Goal: Information Seeking & Learning: Learn about a topic

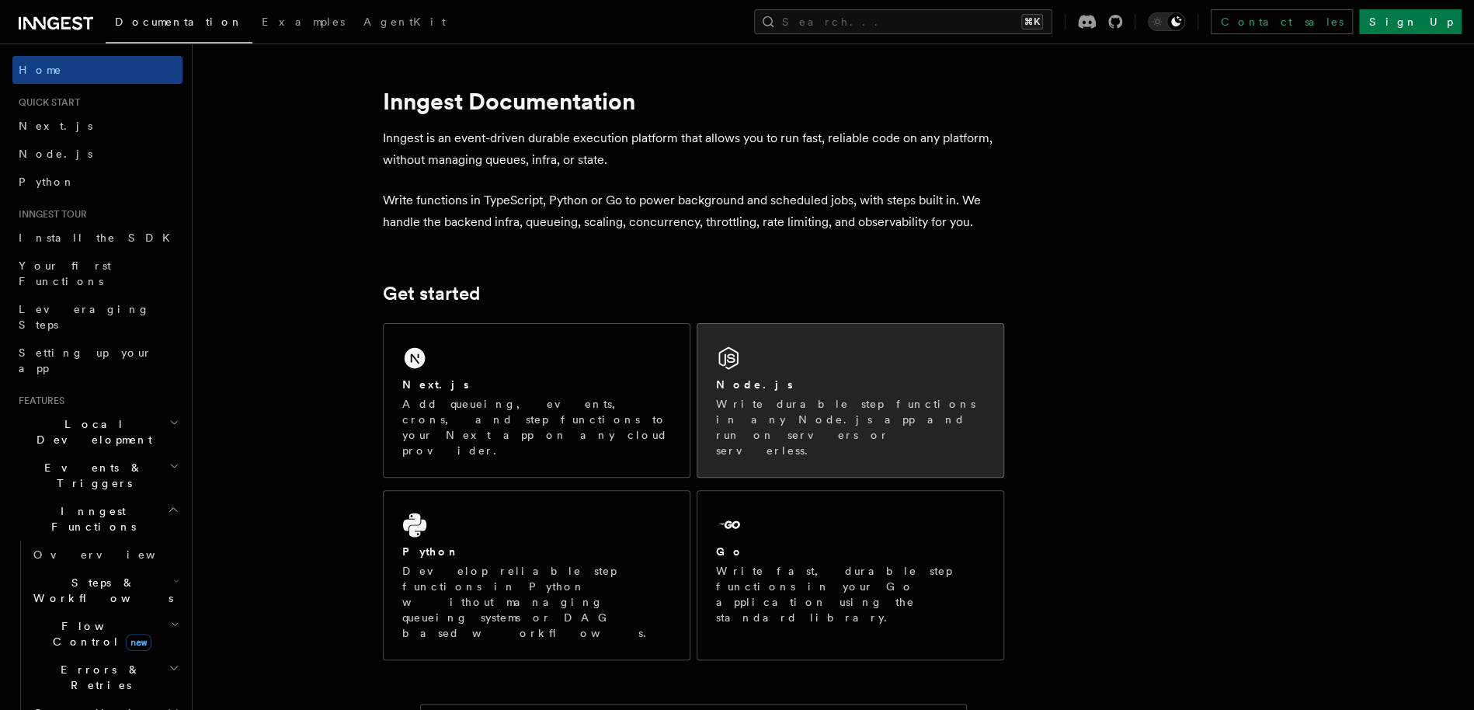
scroll to position [23, 0]
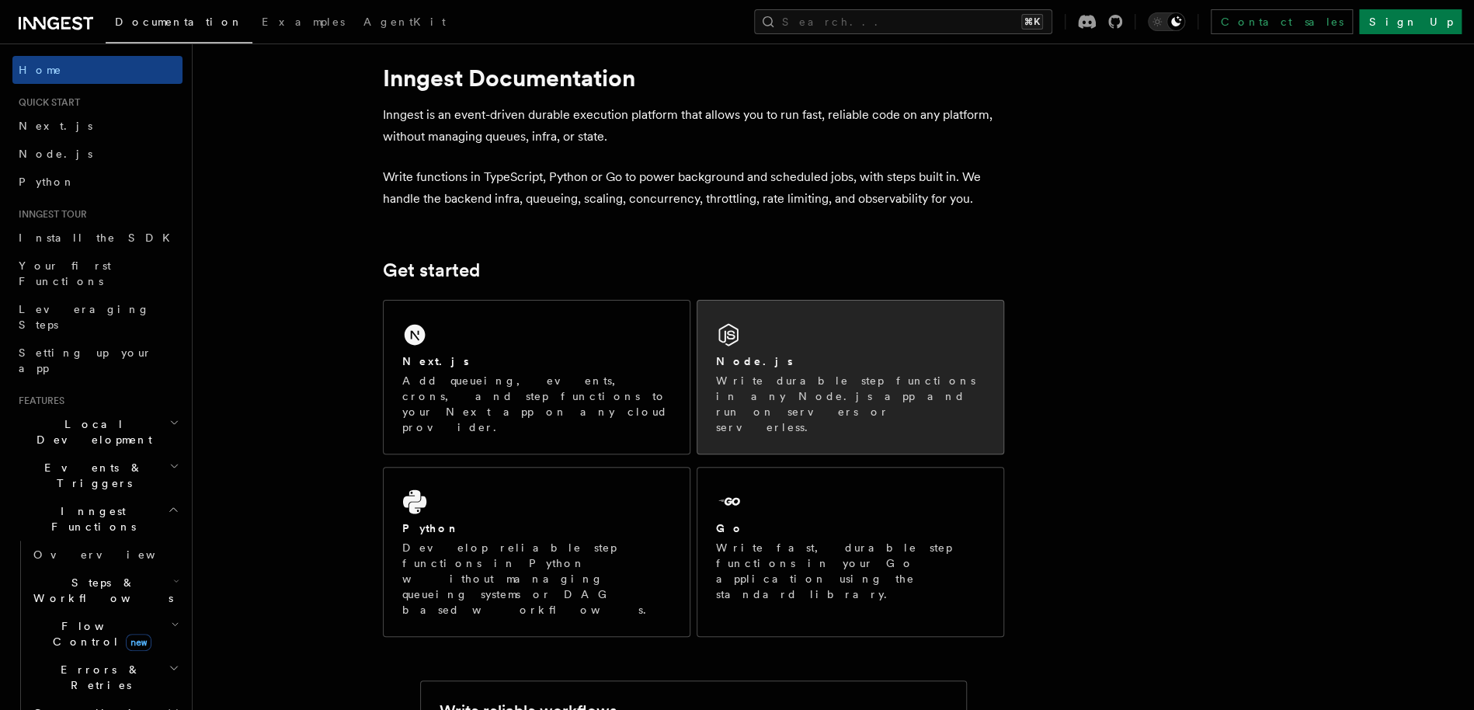
click at [828, 369] on div "Node.js Write durable step functions in any Node.js app and run on servers or s…" at bounding box center [850, 394] width 269 height 82
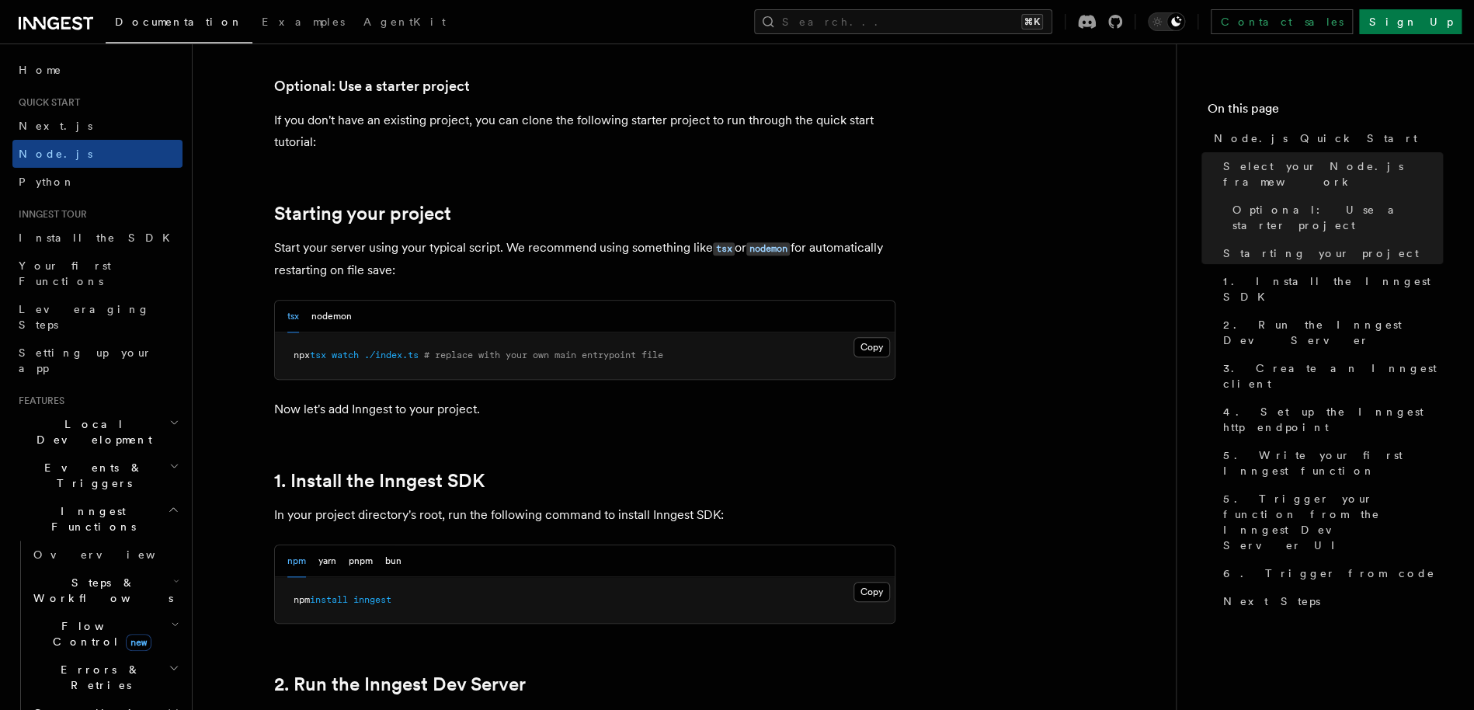
scroll to position [636, 0]
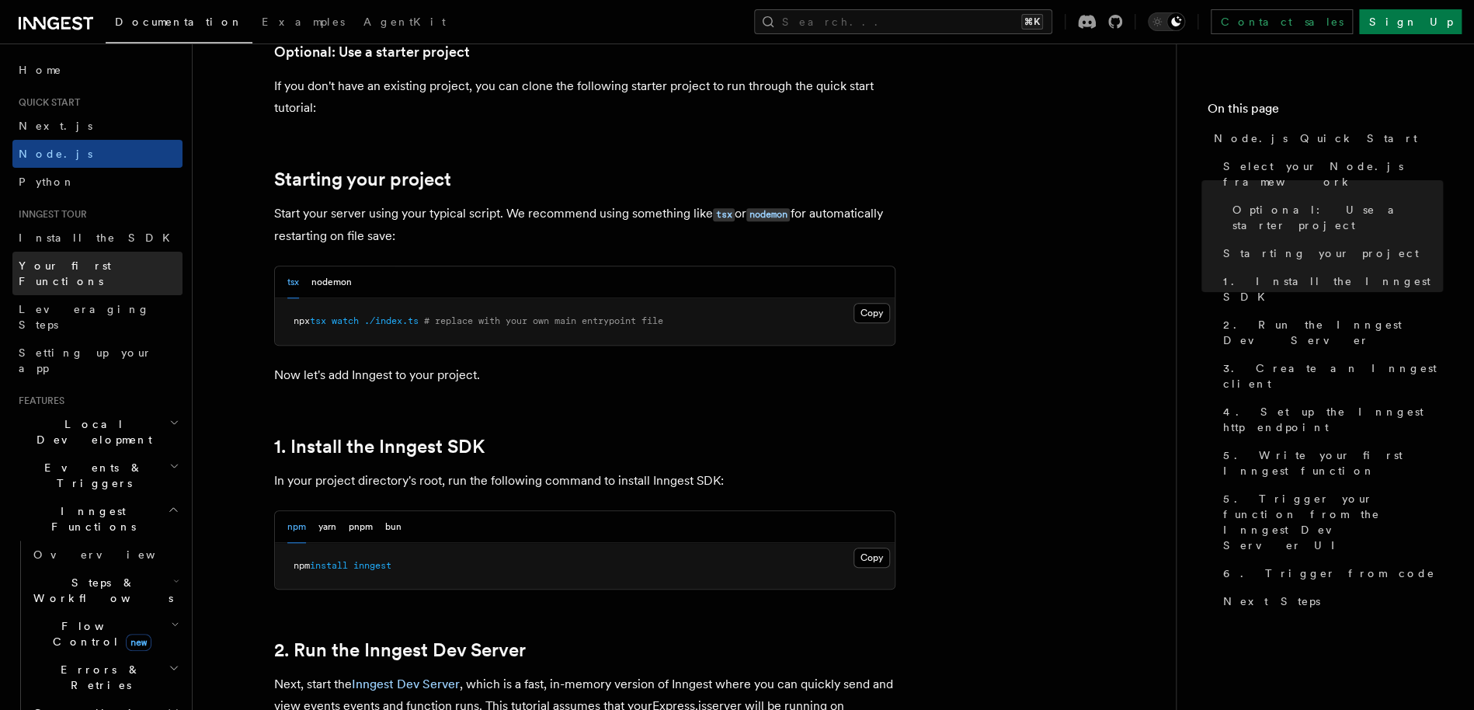
click at [68, 270] on span "Your first Functions" at bounding box center [65, 273] width 92 height 28
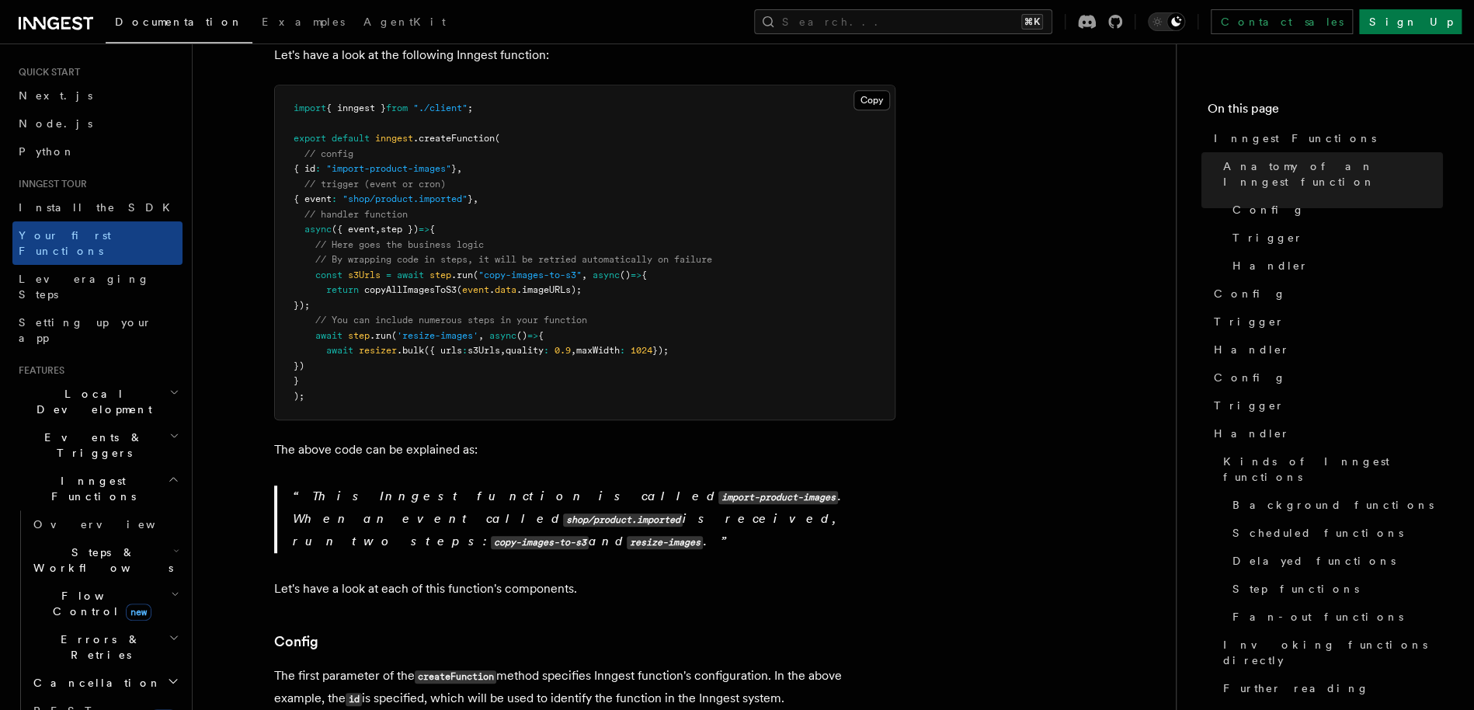
scroll to position [47, 0]
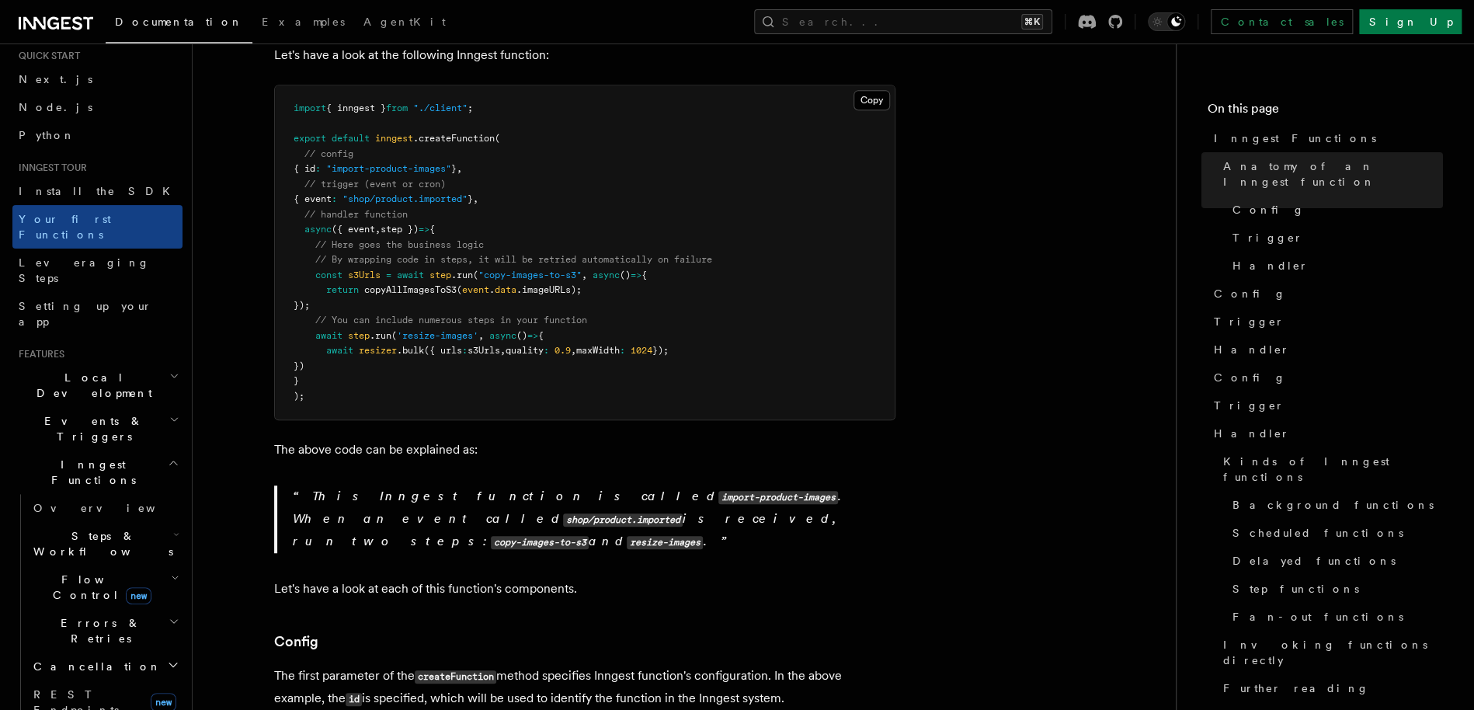
click at [169, 370] on icon "button" at bounding box center [174, 376] width 10 height 12
click at [145, 435] on span "Guides" at bounding box center [104, 447] width 155 height 25
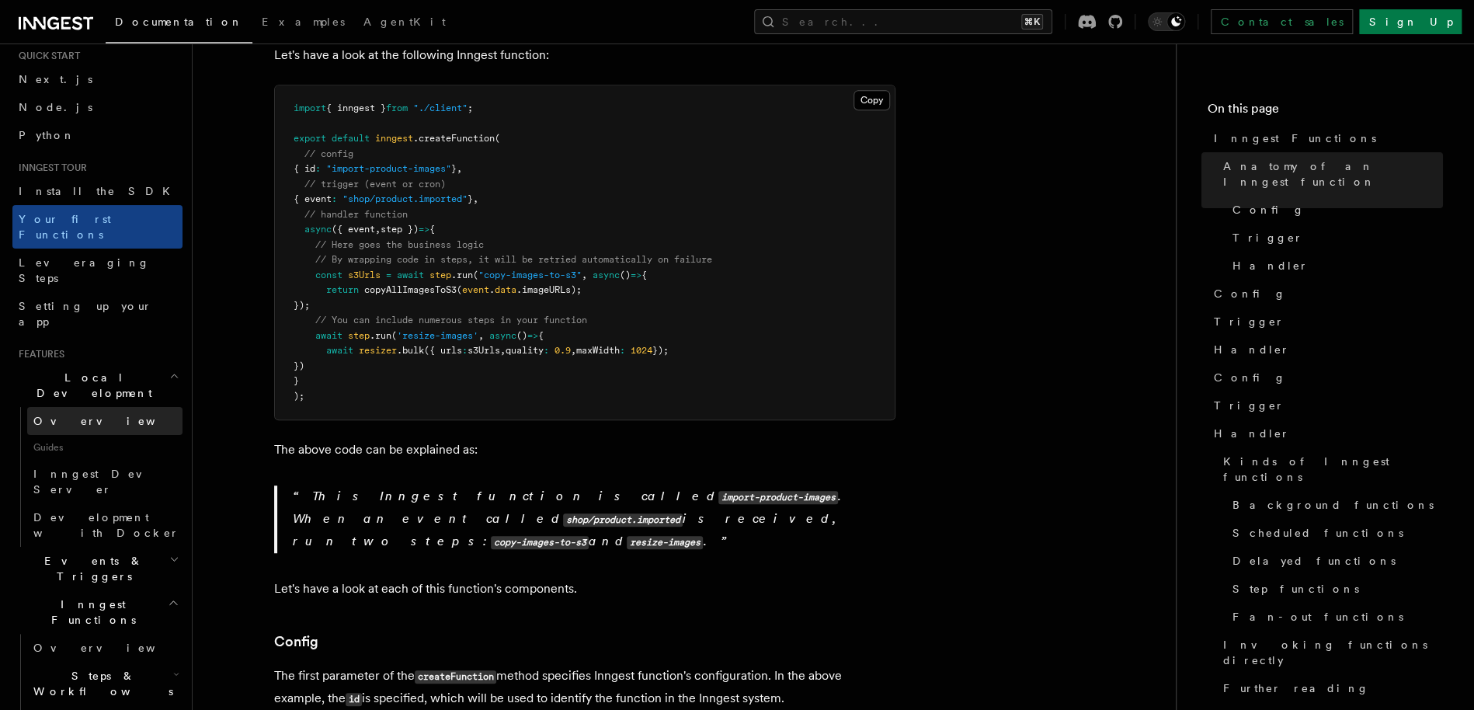
click at [136, 407] on link "Overview" at bounding box center [104, 421] width 155 height 28
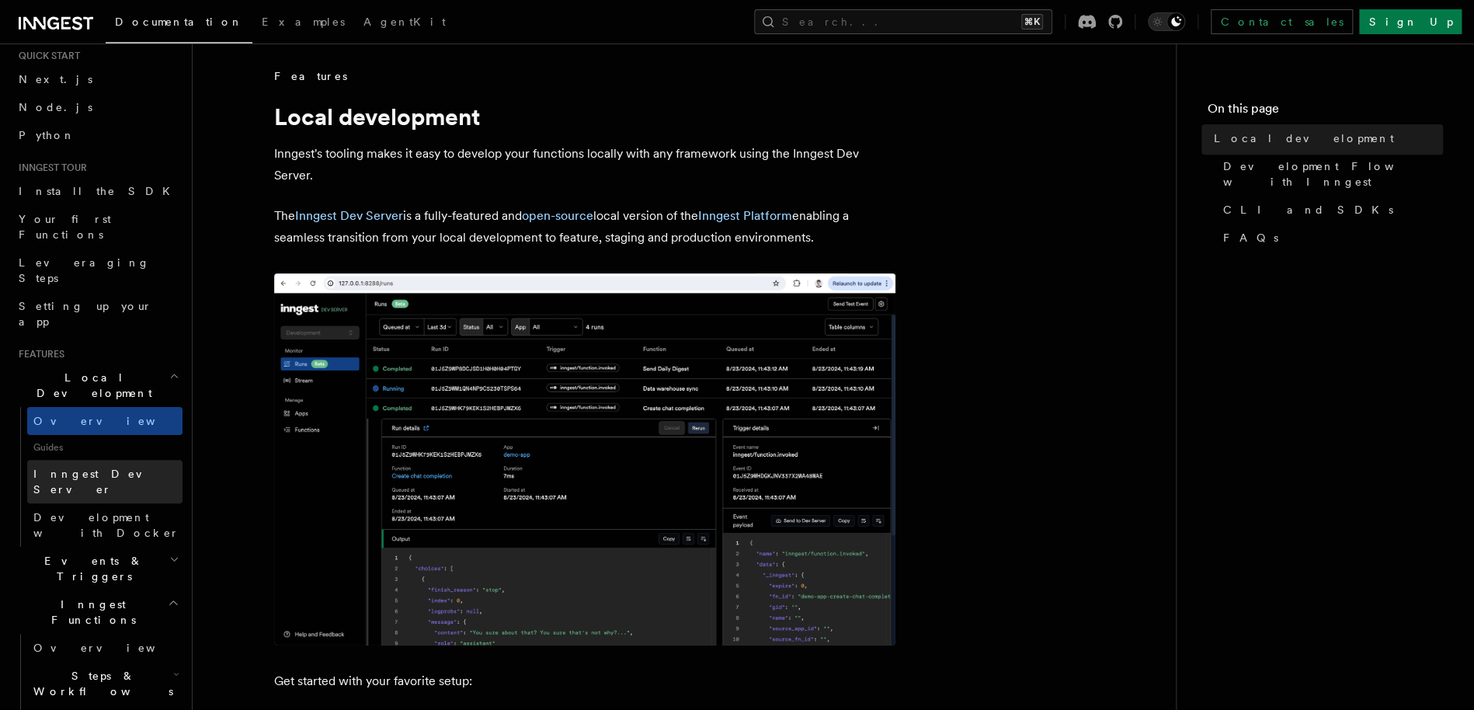
click at [138, 460] on link "Inngest Dev Server" at bounding box center [104, 482] width 155 height 44
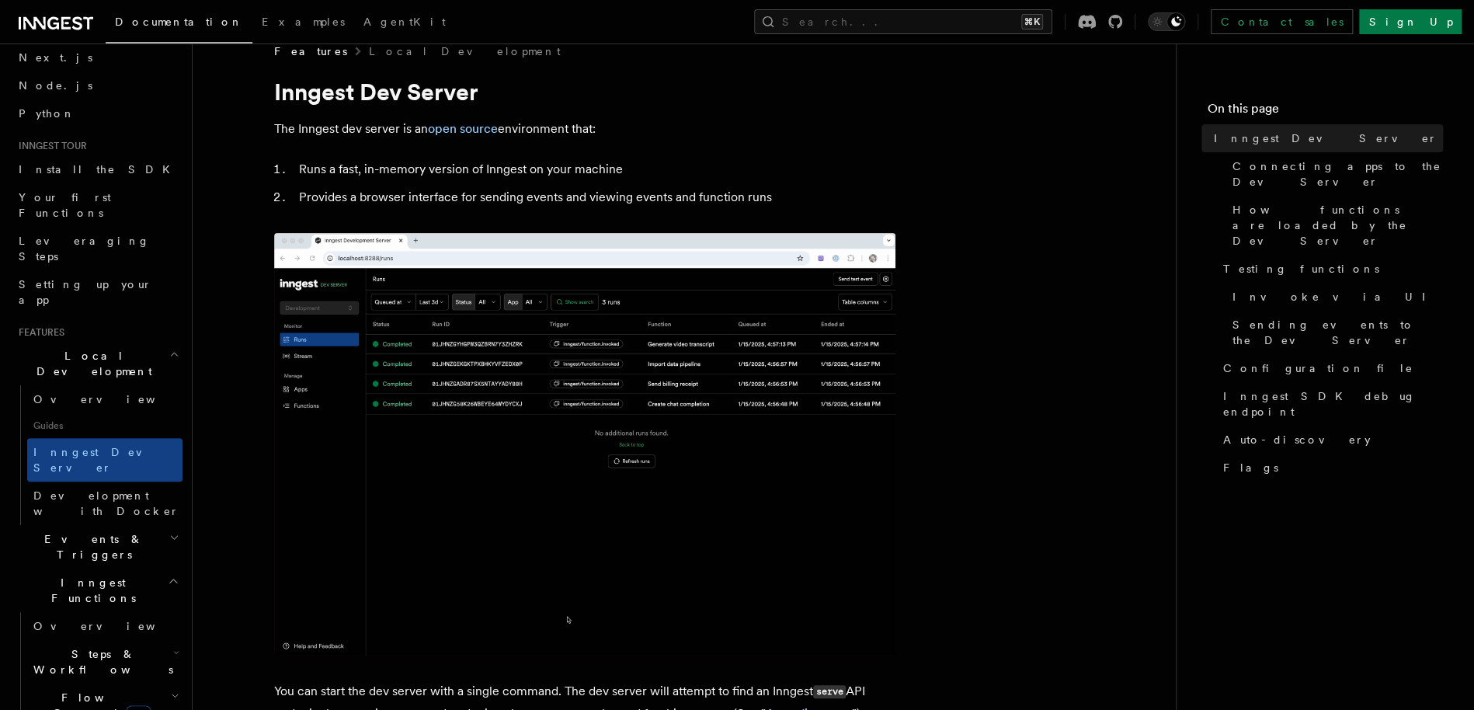
scroll to position [78, 0]
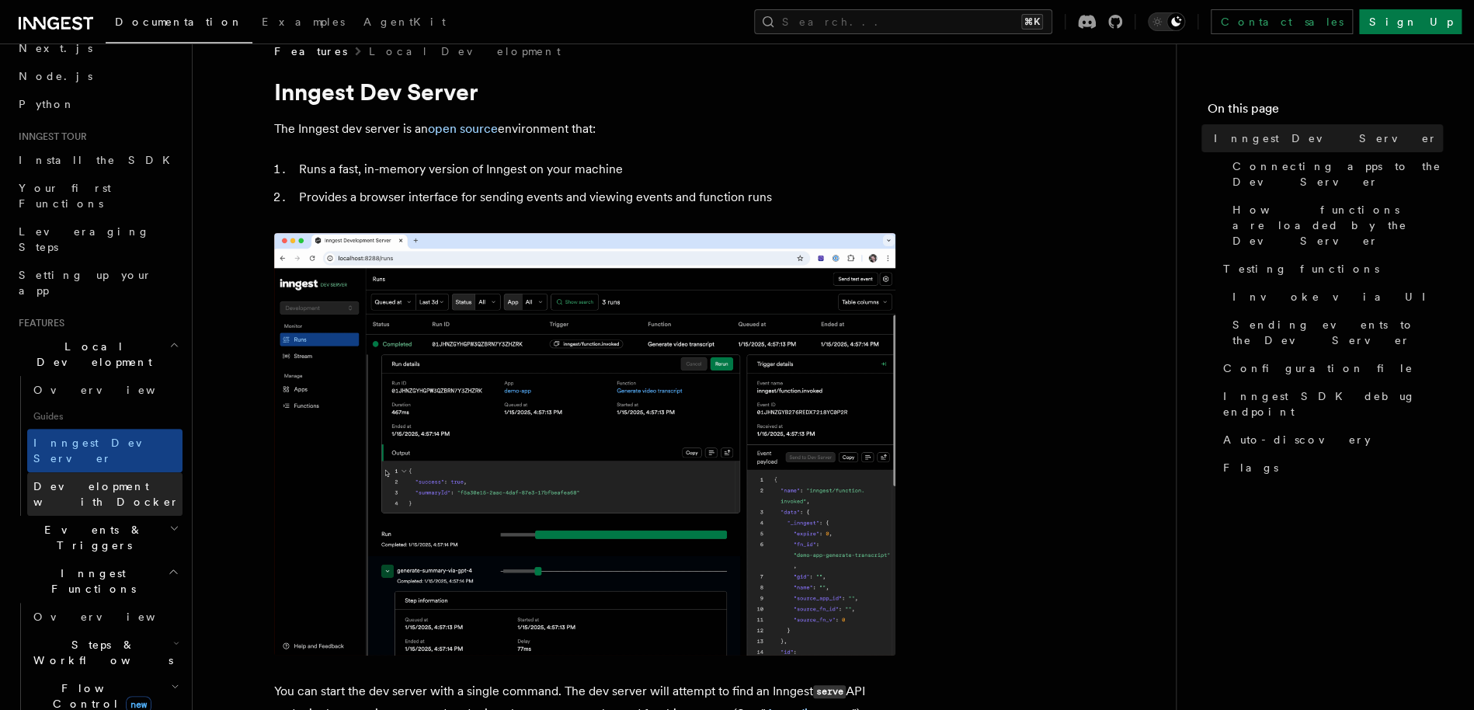
click at [121, 480] on span "Development with Docker" at bounding box center [106, 494] width 146 height 28
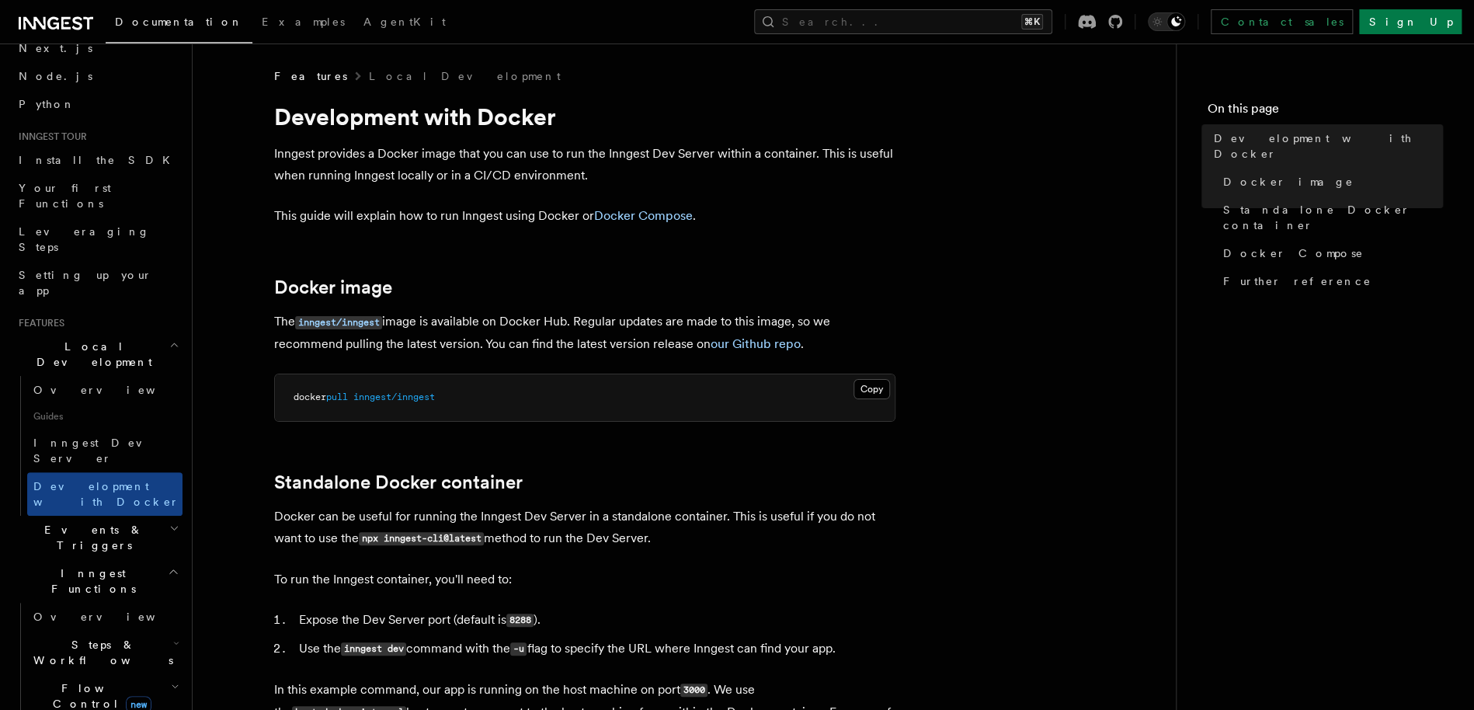
scroll to position [103, 0]
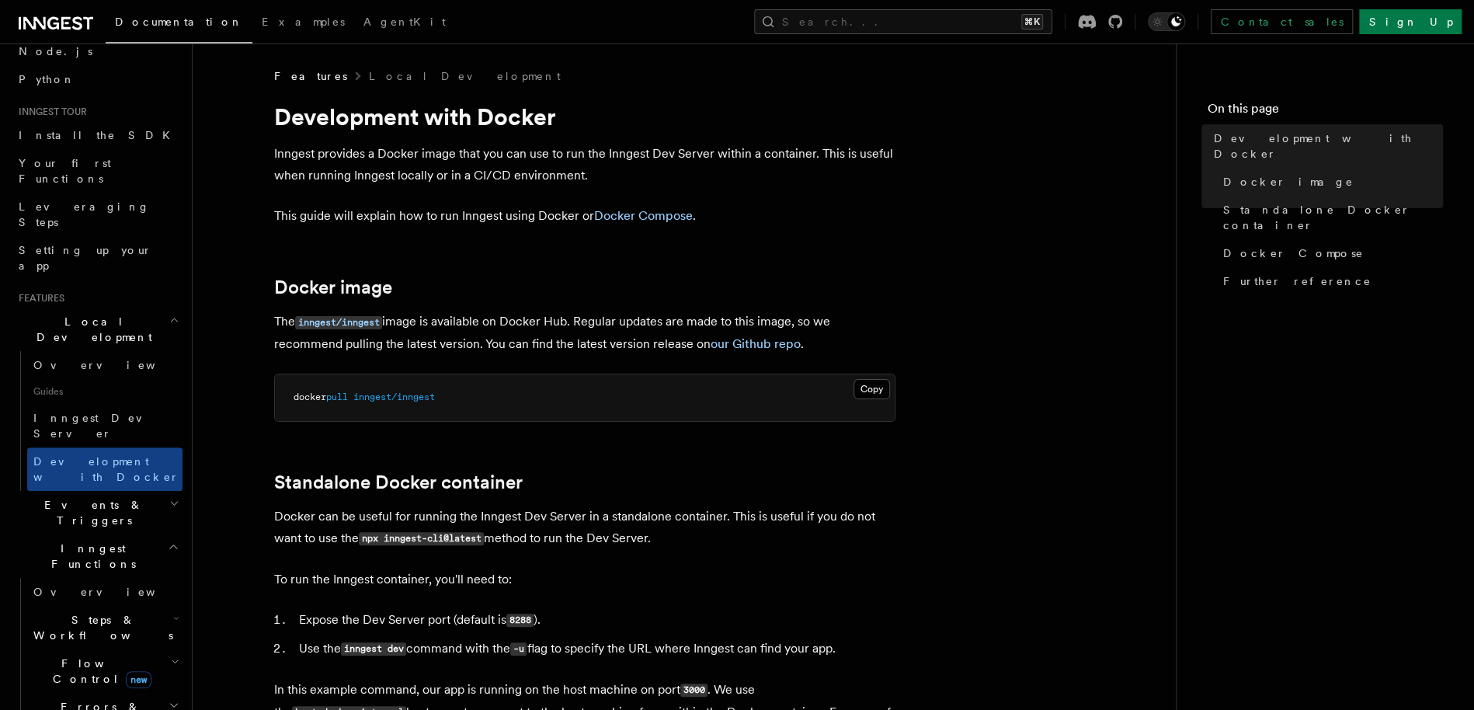
click at [131, 491] on h2 "Events & Triggers" at bounding box center [97, 513] width 170 height 44
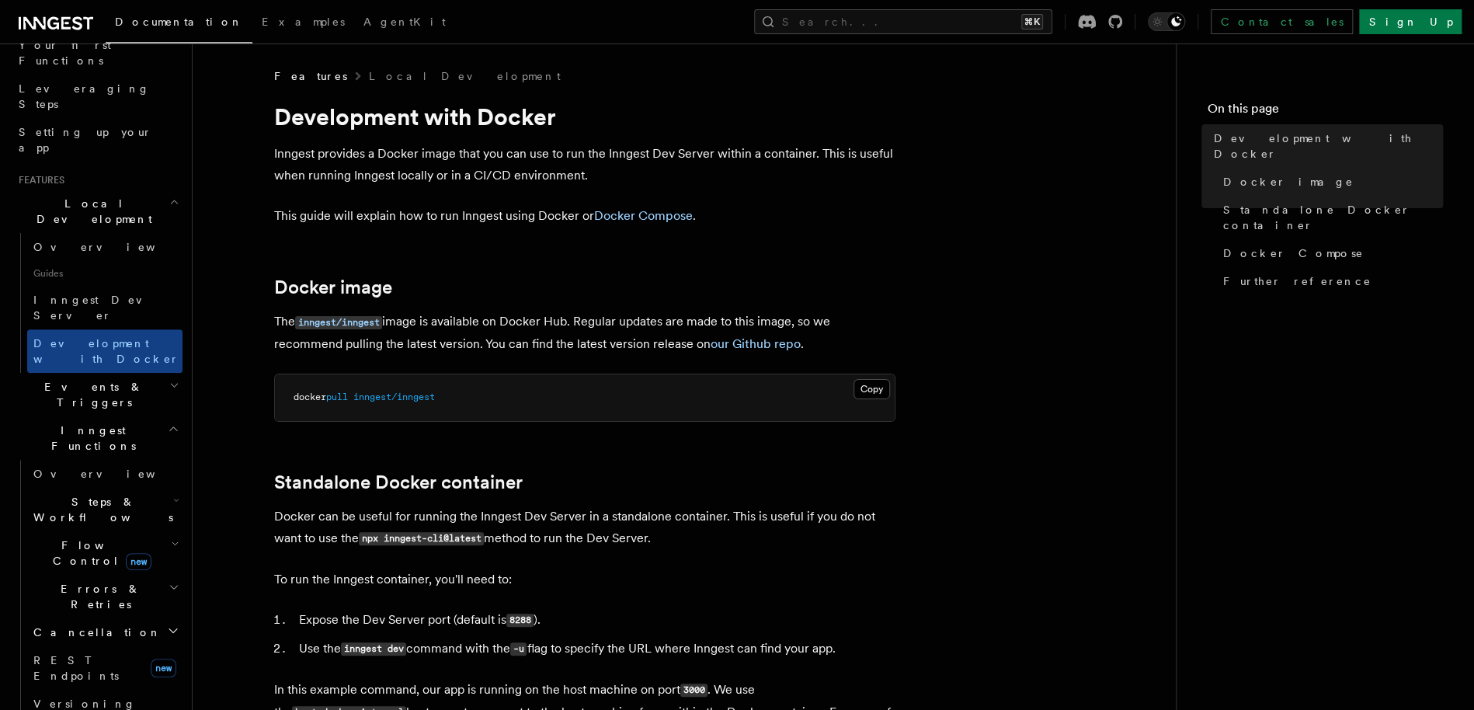
scroll to position [426, 0]
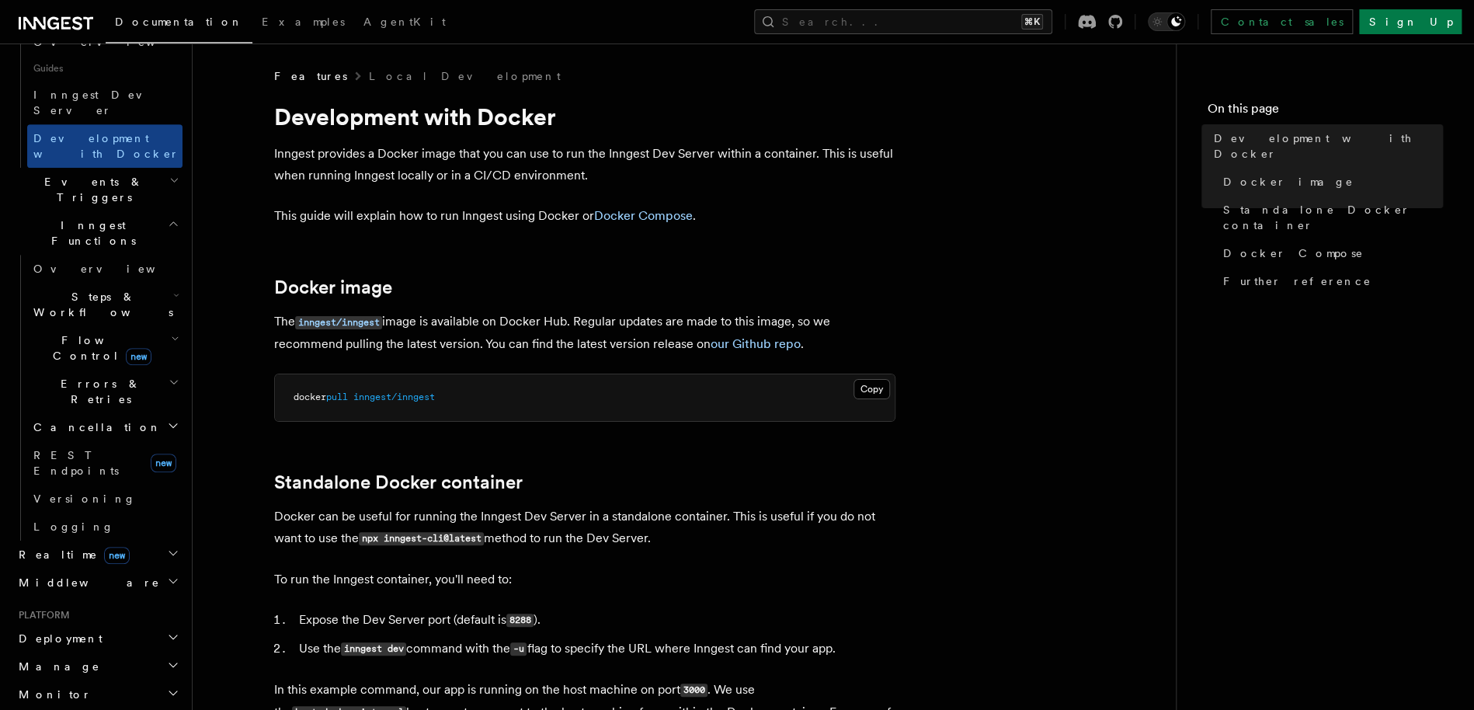
click at [124, 541] on h2 "Realtime new" at bounding box center [97, 555] width 170 height 28
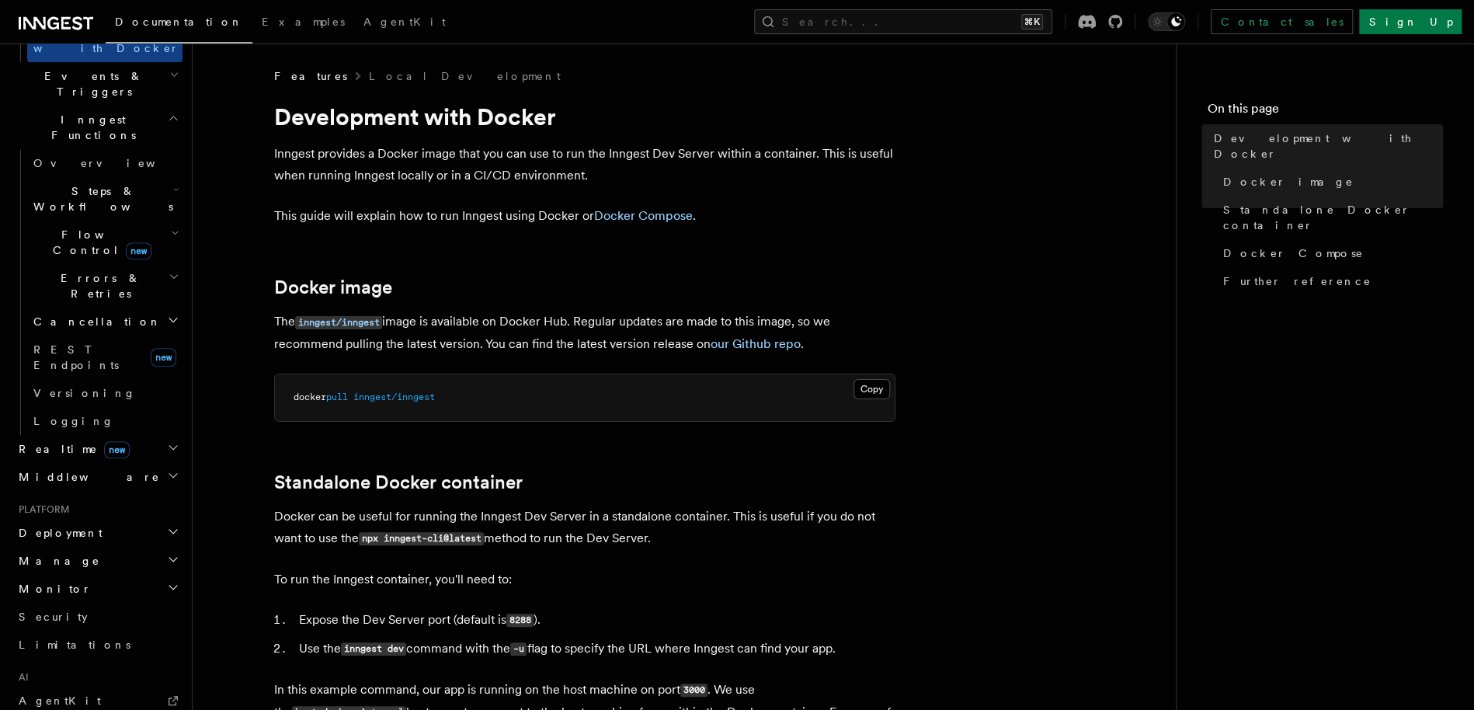
scroll to position [537, 0]
click at [86, 513] on h2 "Deployment" at bounding box center [97, 527] width 170 height 28
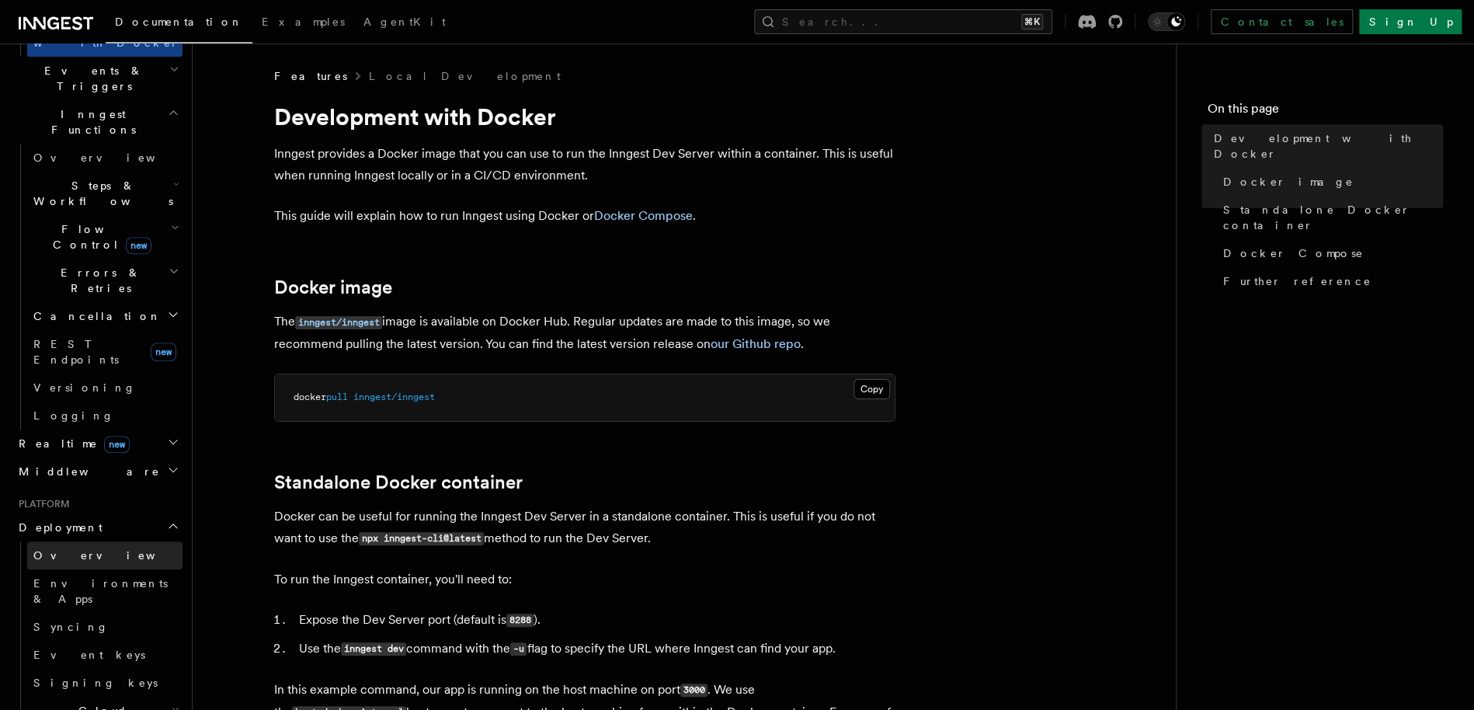
click at [94, 541] on link "Overview" at bounding box center [104, 555] width 155 height 28
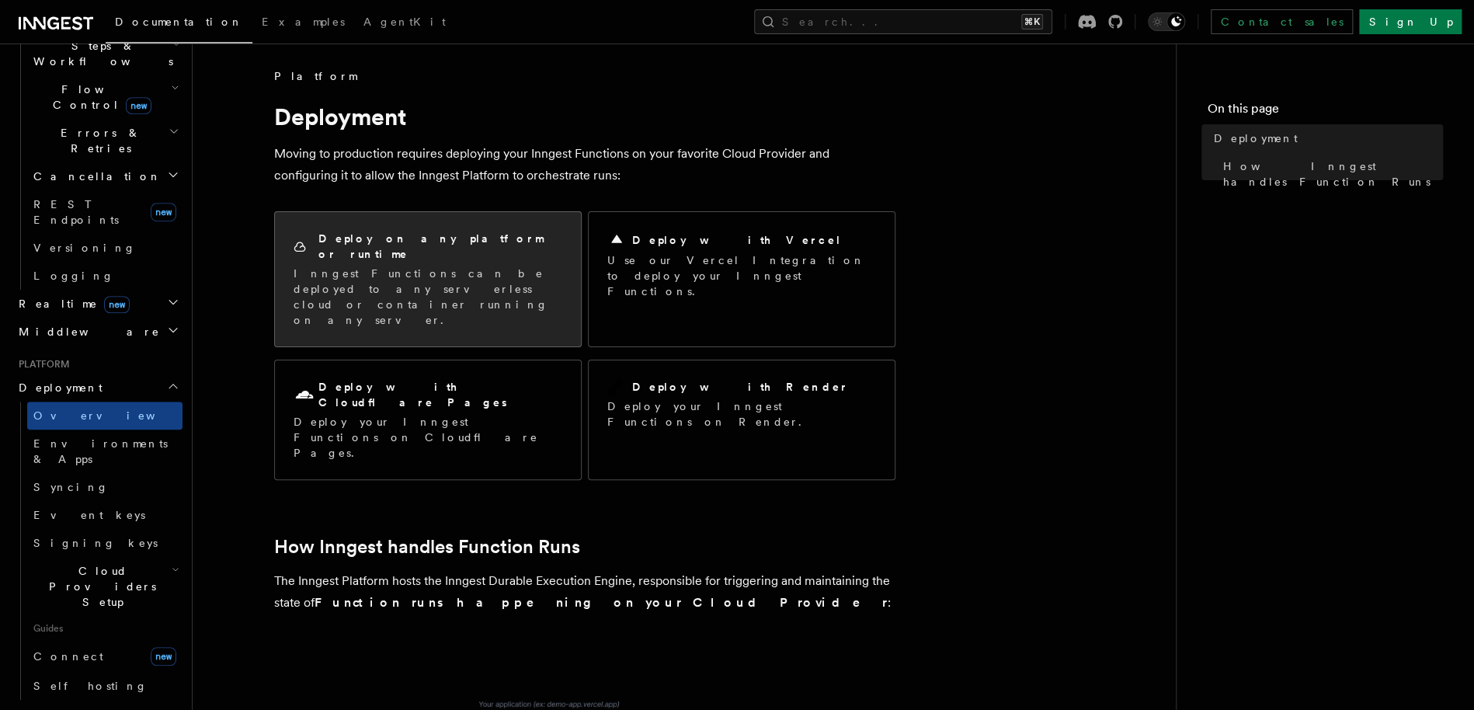
click at [527, 246] on div "Deploy on any platform or runtime" at bounding box center [428, 247] width 269 height 32
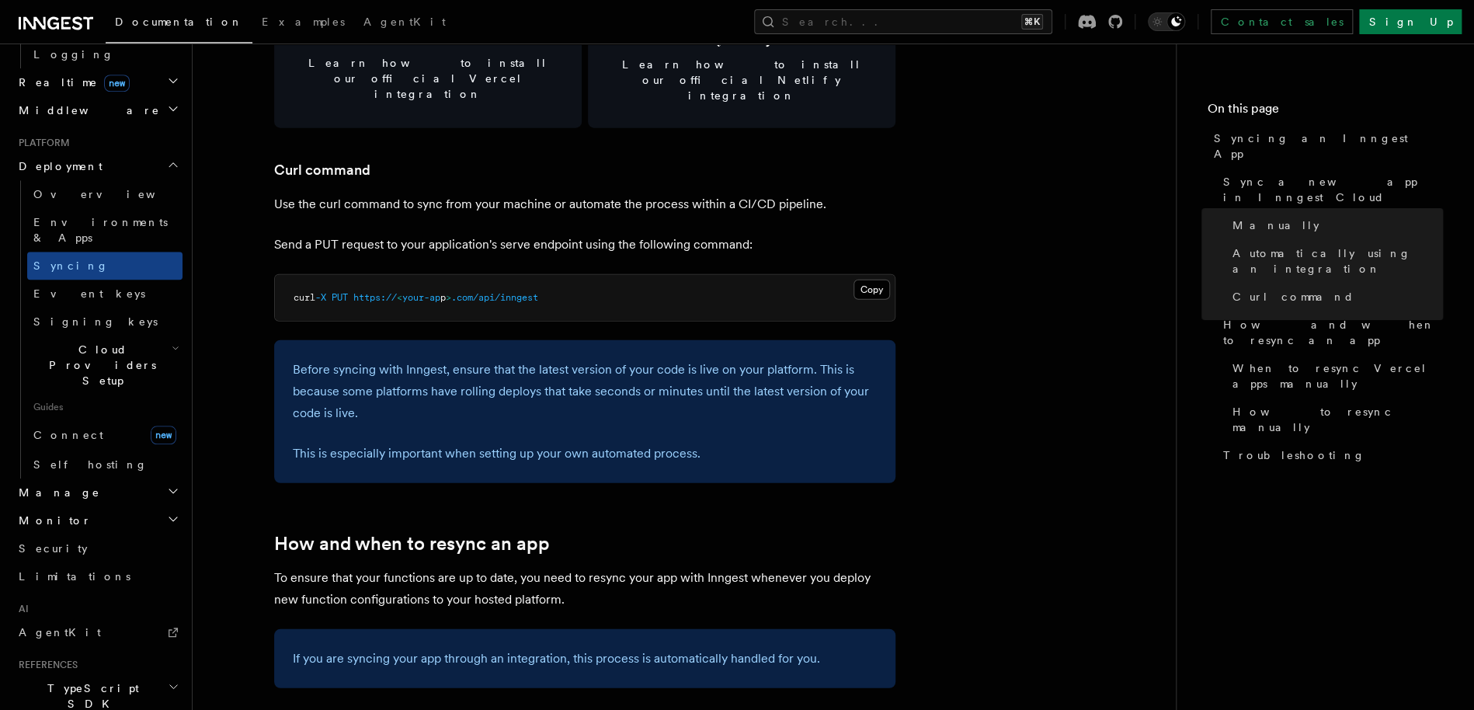
scroll to position [815, 0]
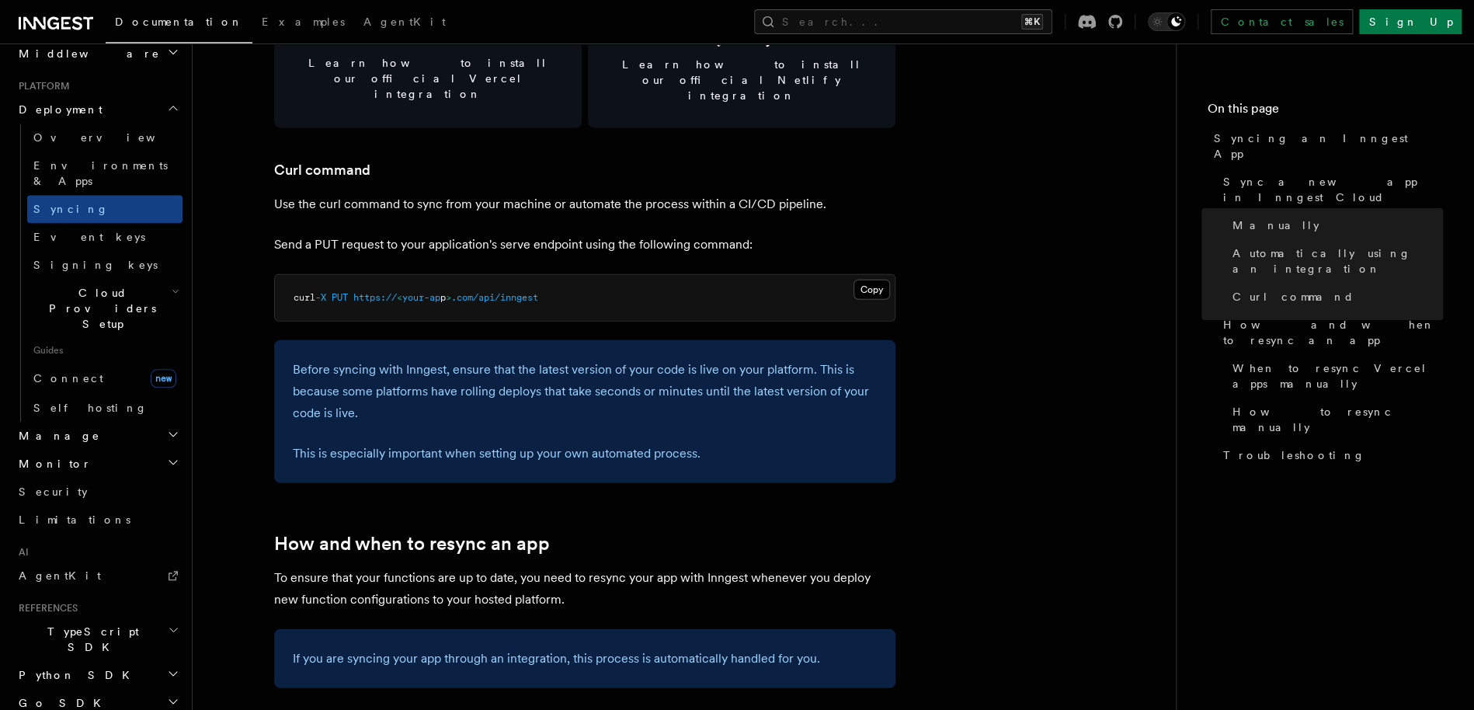
click at [131, 618] on h2 "TypeScript SDK" at bounding box center [97, 640] width 170 height 44
click at [129, 661] on link "Introduction" at bounding box center [104, 675] width 155 height 28
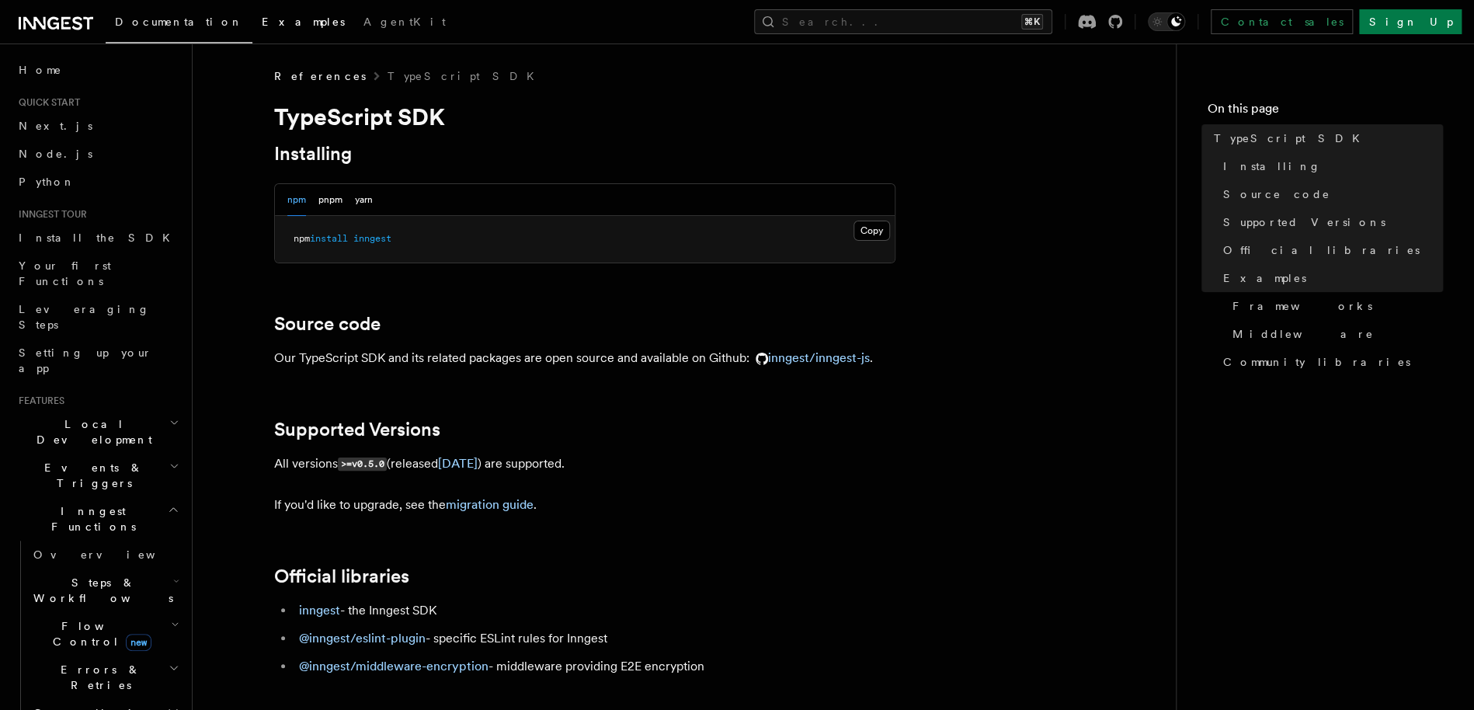
click at [262, 20] on span "Examples" at bounding box center [303, 22] width 83 height 12
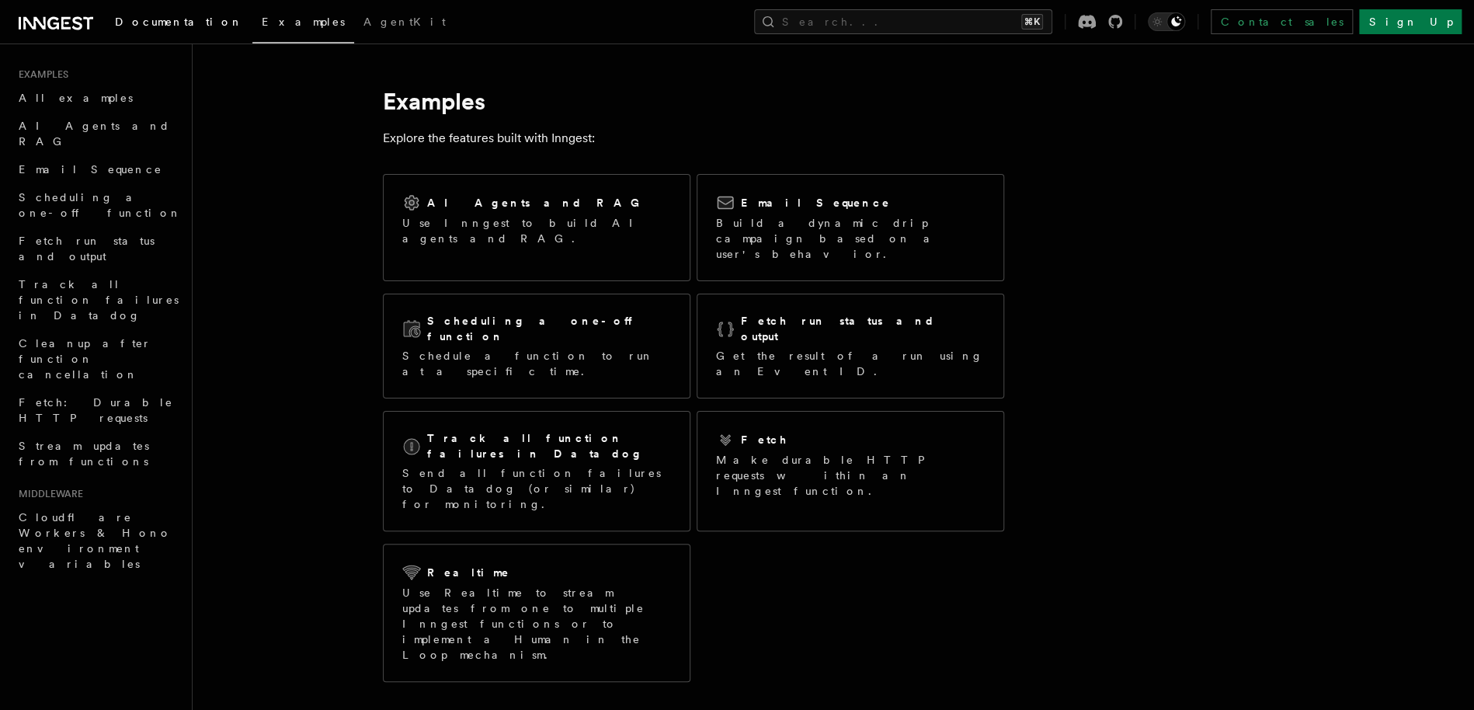
click at [165, 23] on span "Documentation" at bounding box center [179, 22] width 128 height 12
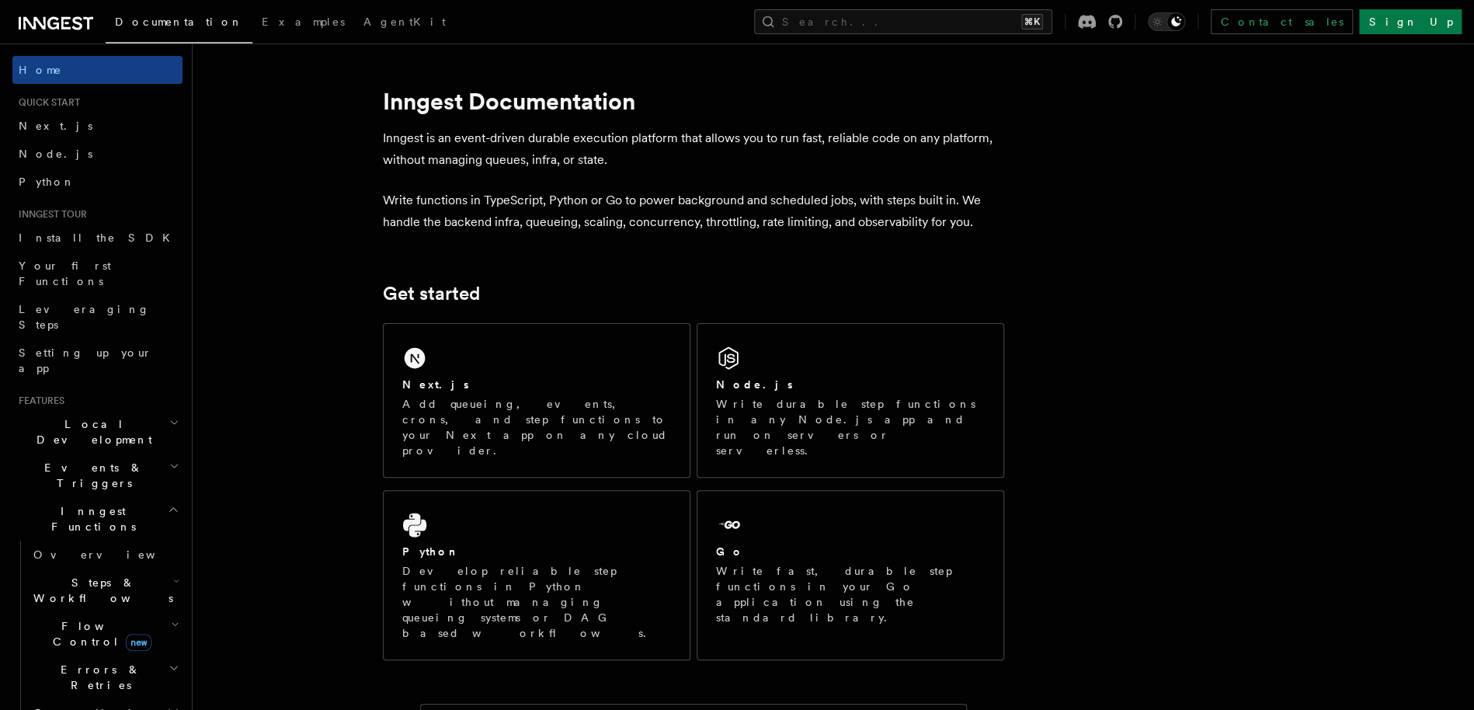
click at [92, 34] on div "Documentation Examples AgentKit Search... ⌘K Contact sales Sign Up" at bounding box center [737, 22] width 1474 height 44
click at [88, 30] on icon at bounding box center [56, 23] width 75 height 19
